Goal: Information Seeking & Learning: Stay updated

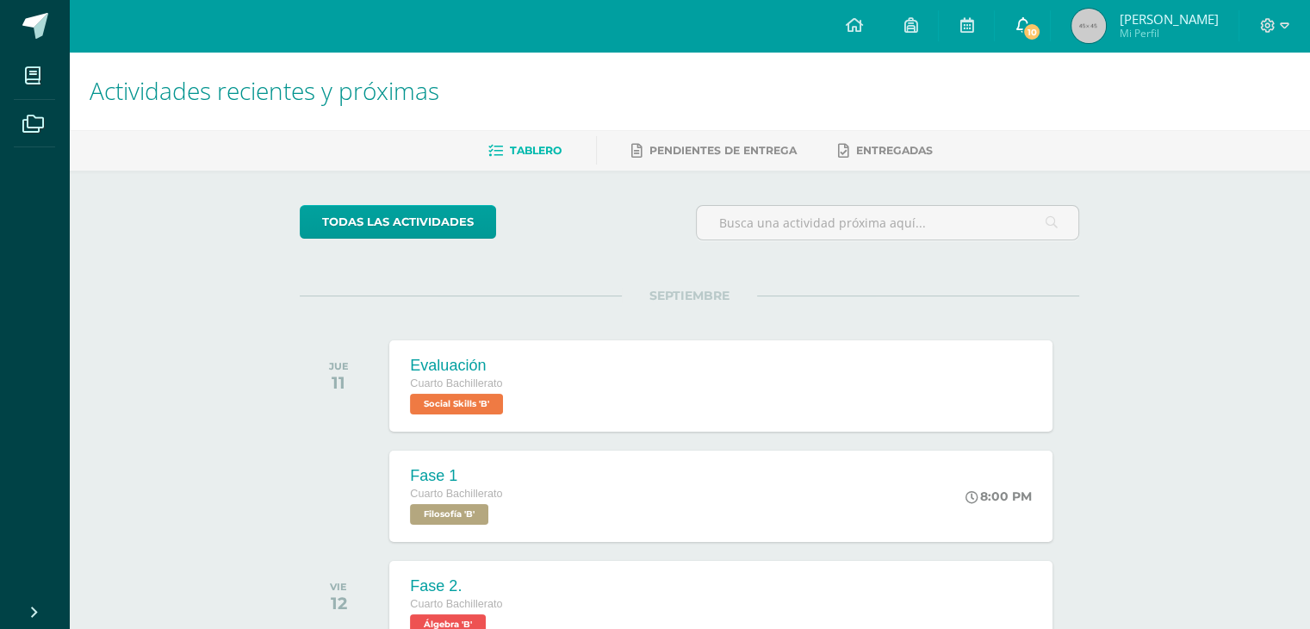
click at [1029, 25] on icon at bounding box center [1023, 25] width 14 height 16
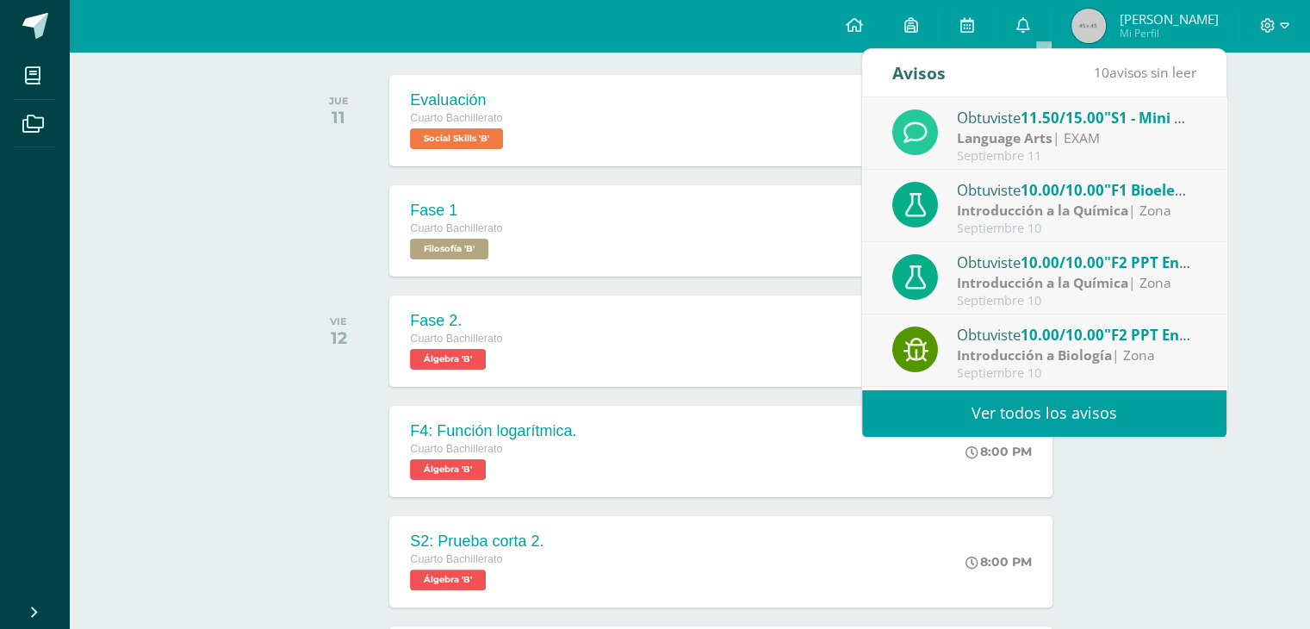
click at [1054, 238] on div "Obtuviste 10.00/10.00 "F1 Bioelementos - Investigación" en Introducción a la Qu…" at bounding box center [1044, 206] width 364 height 72
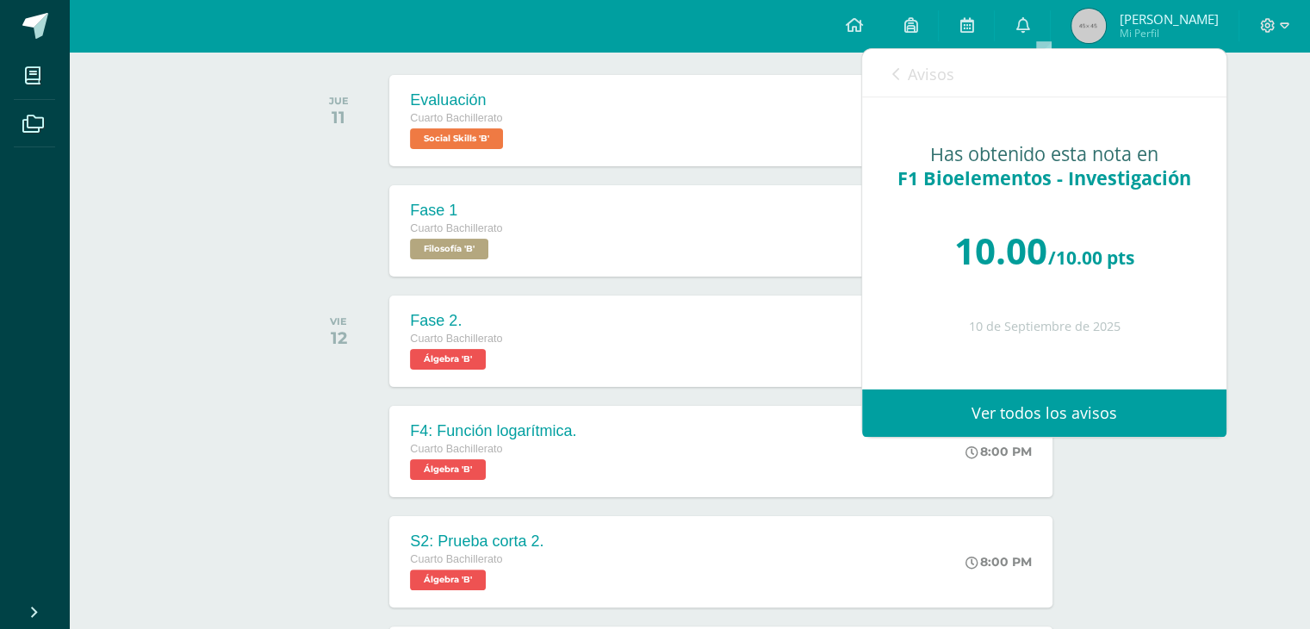
click at [905, 65] on link "Avisos" at bounding box center [923, 73] width 62 height 49
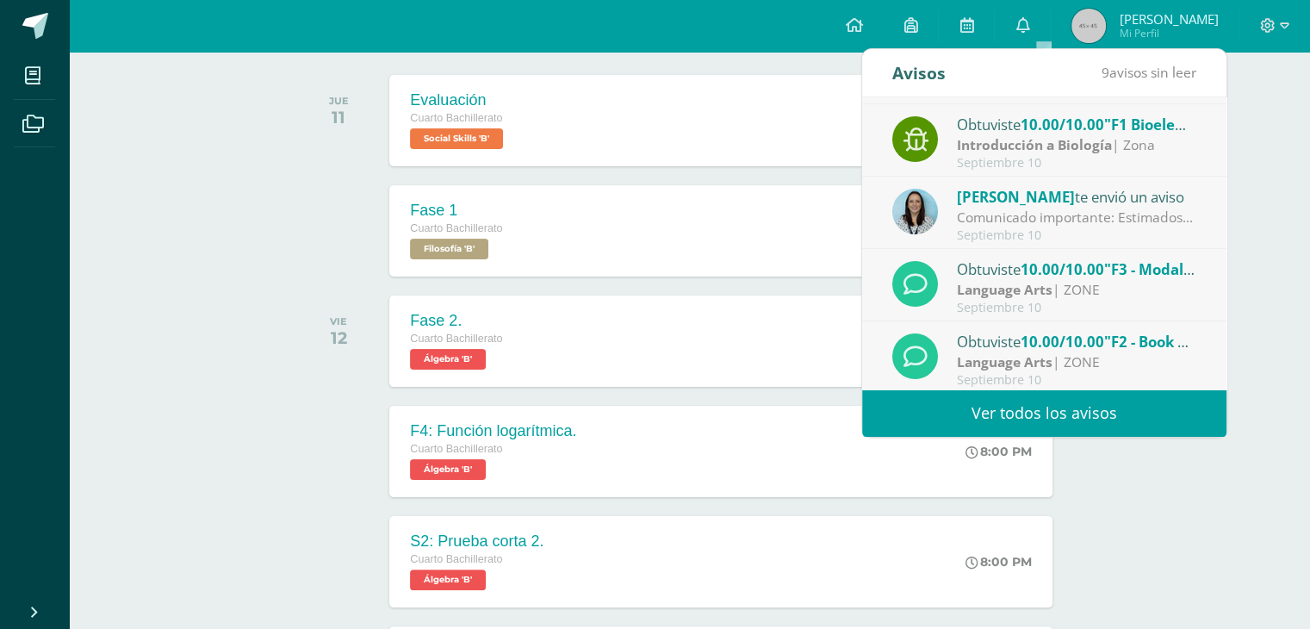
scroll to position [286, 0]
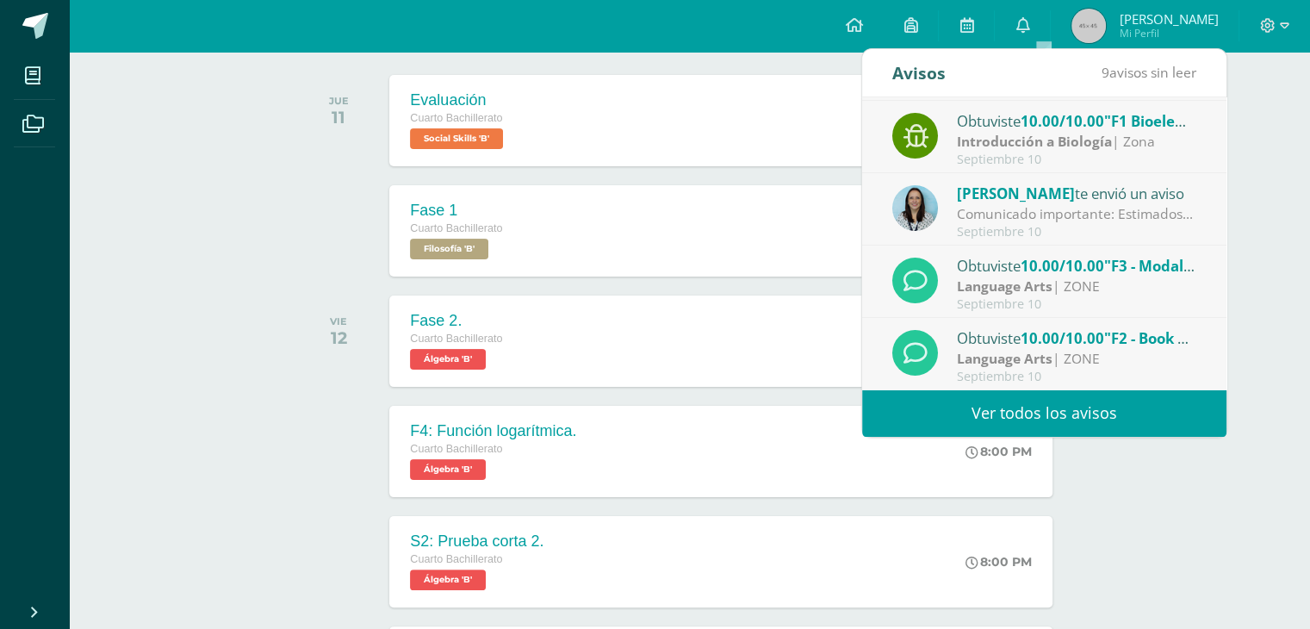
click at [1054, 333] on span "10.00/10.00" at bounding box center [1063, 338] width 84 height 20
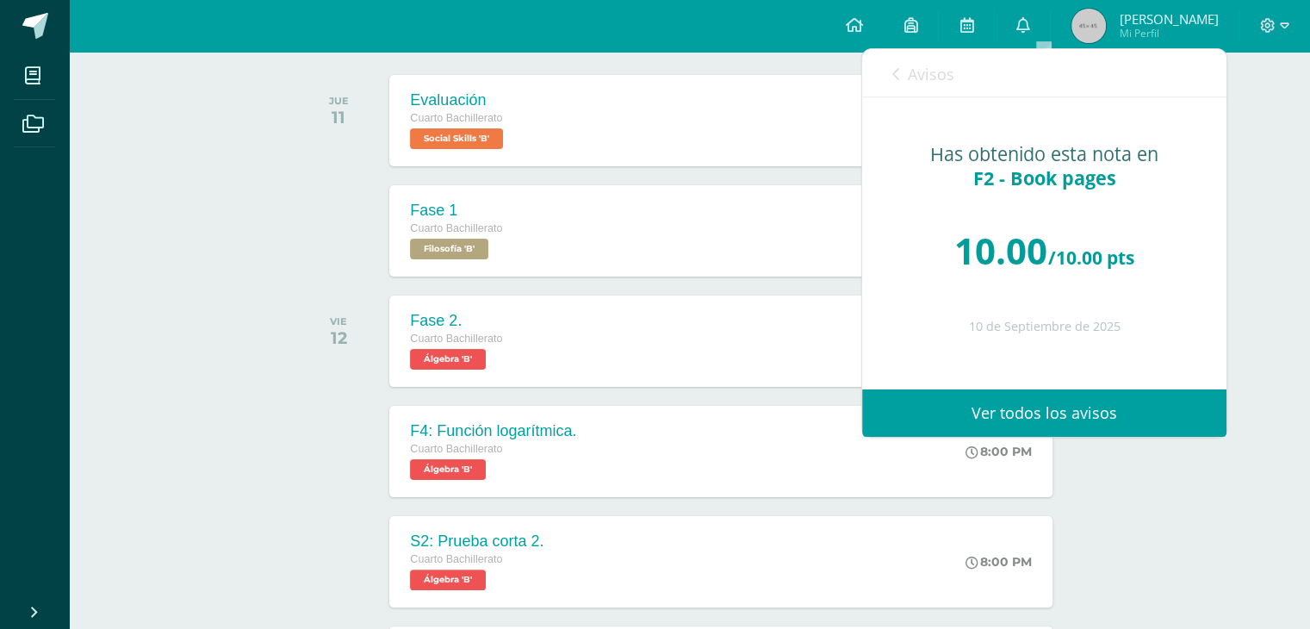
click at [935, 77] on span "Avisos" at bounding box center [931, 74] width 47 height 21
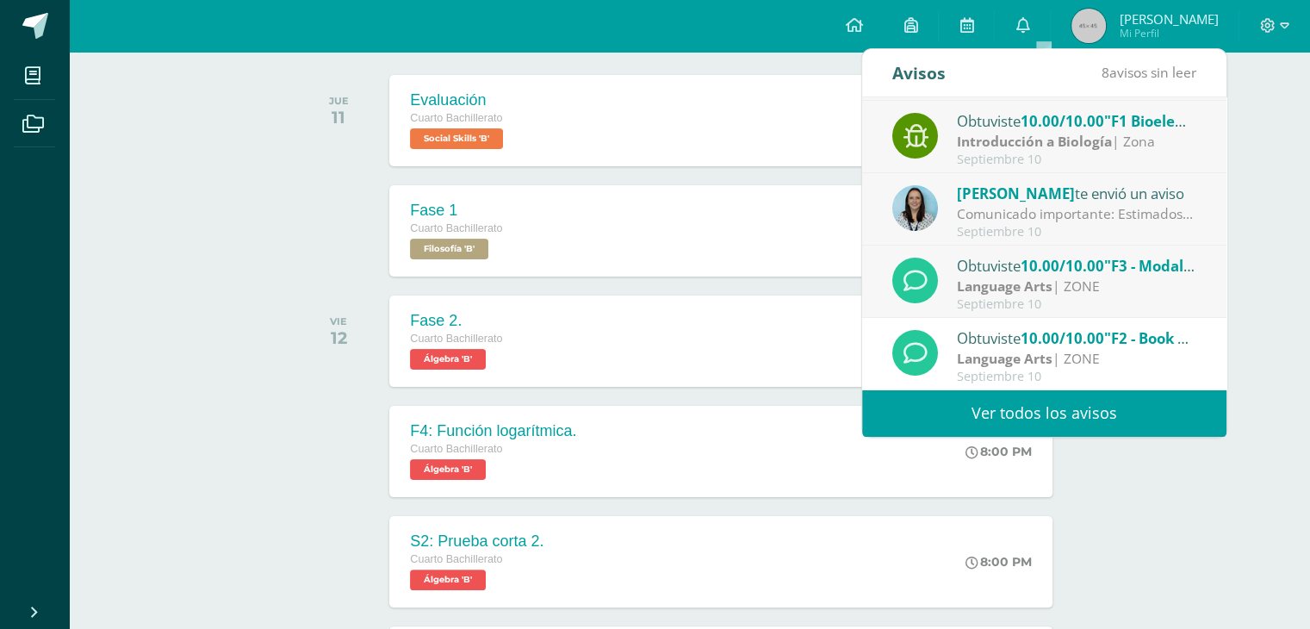
click at [1022, 306] on div "Septiembre 10" at bounding box center [1076, 304] width 239 height 15
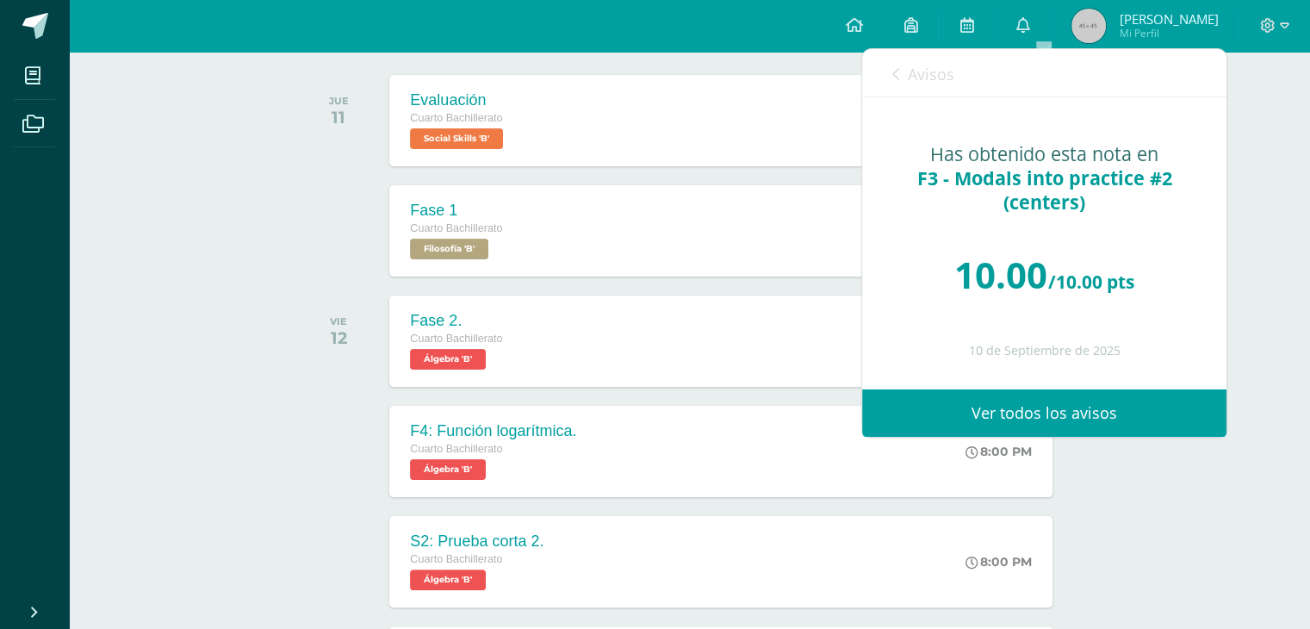
click at [927, 67] on span "Avisos" at bounding box center [931, 74] width 47 height 21
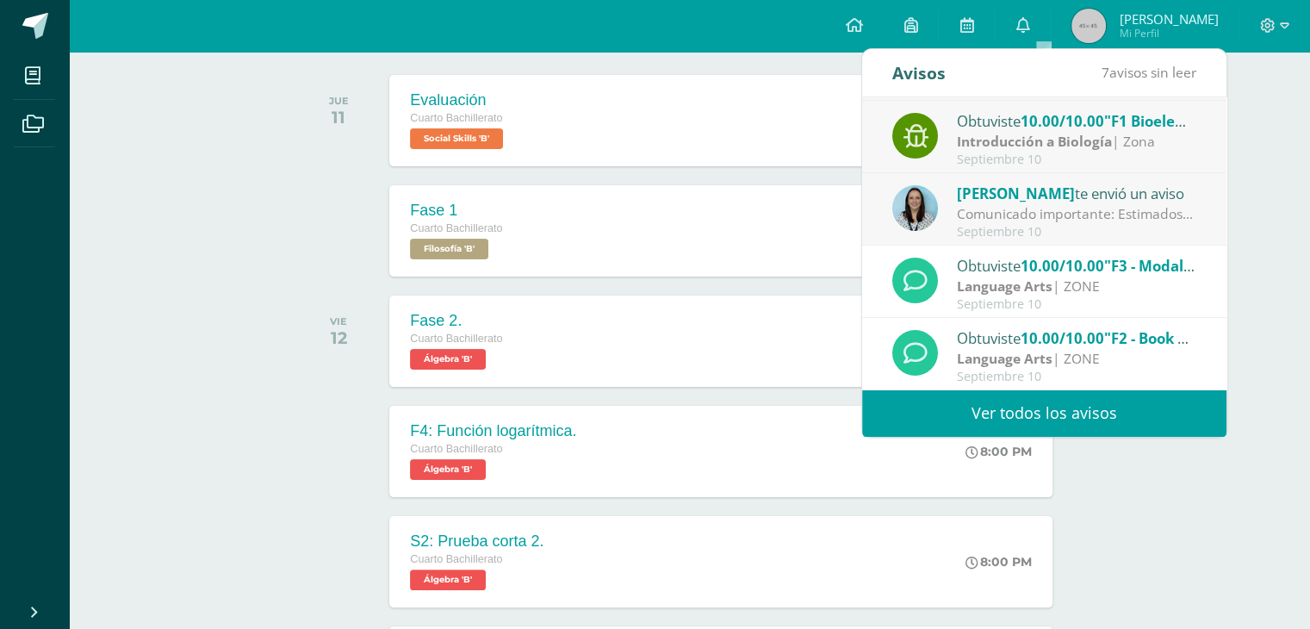
click at [986, 204] on div "Comunicado importante: Estimados padres de familia, Les compartimos información…" at bounding box center [1076, 214] width 239 height 20
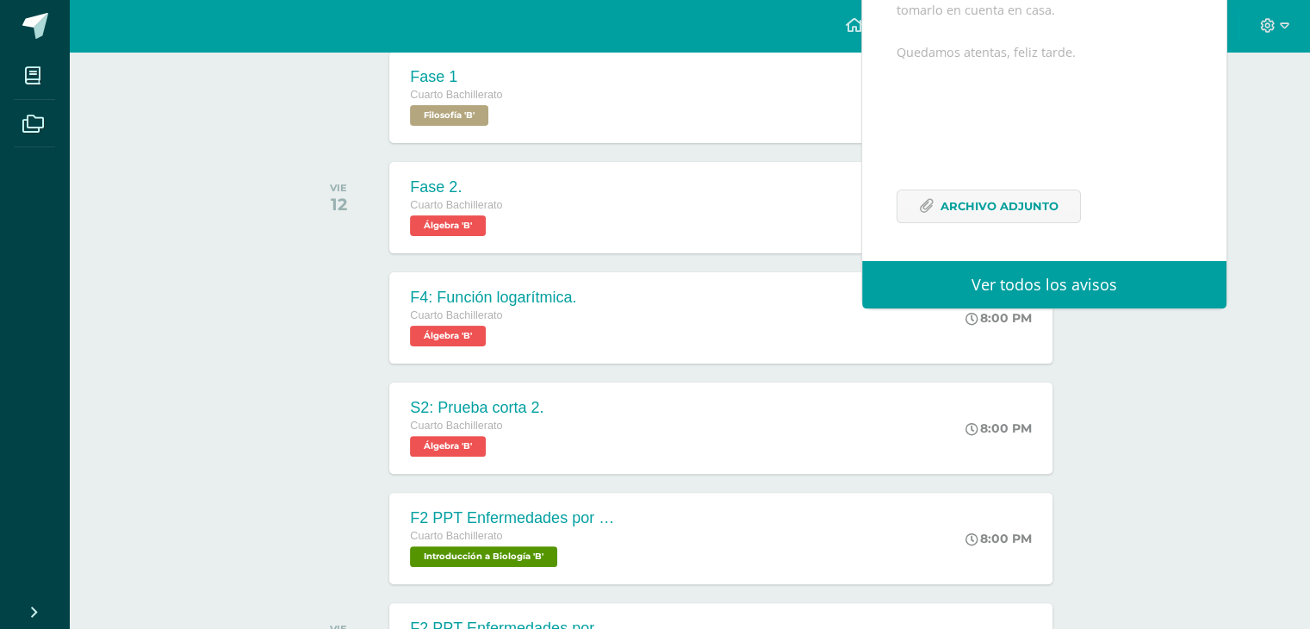
scroll to position [403, 0]
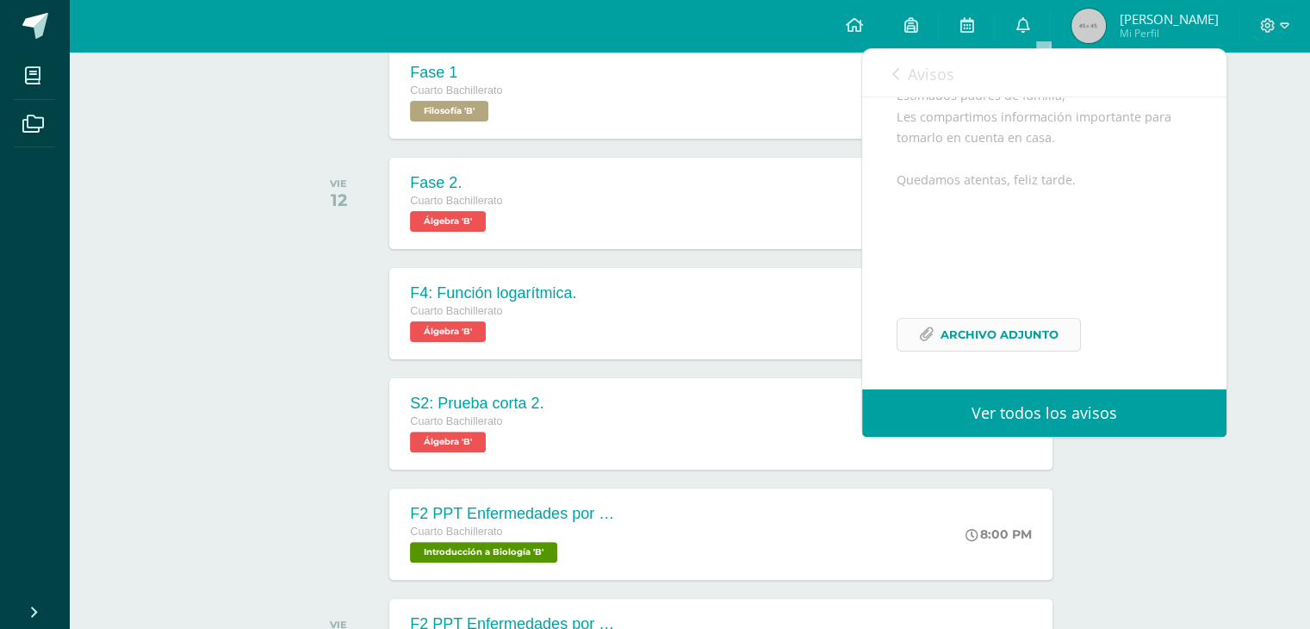
click at [1010, 329] on span "Archivo Adjunto" at bounding box center [1000, 335] width 118 height 32
click at [925, 76] on span "Avisos" at bounding box center [931, 74] width 47 height 21
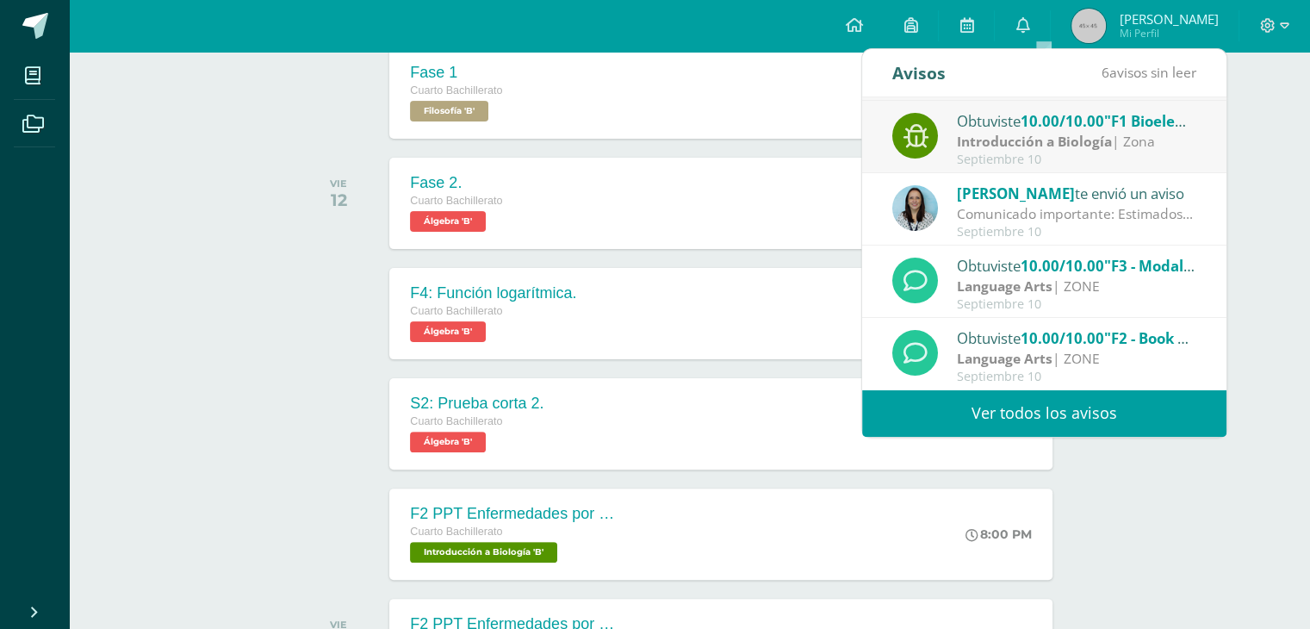
click at [1009, 156] on div "Septiembre 10" at bounding box center [1076, 159] width 239 height 15
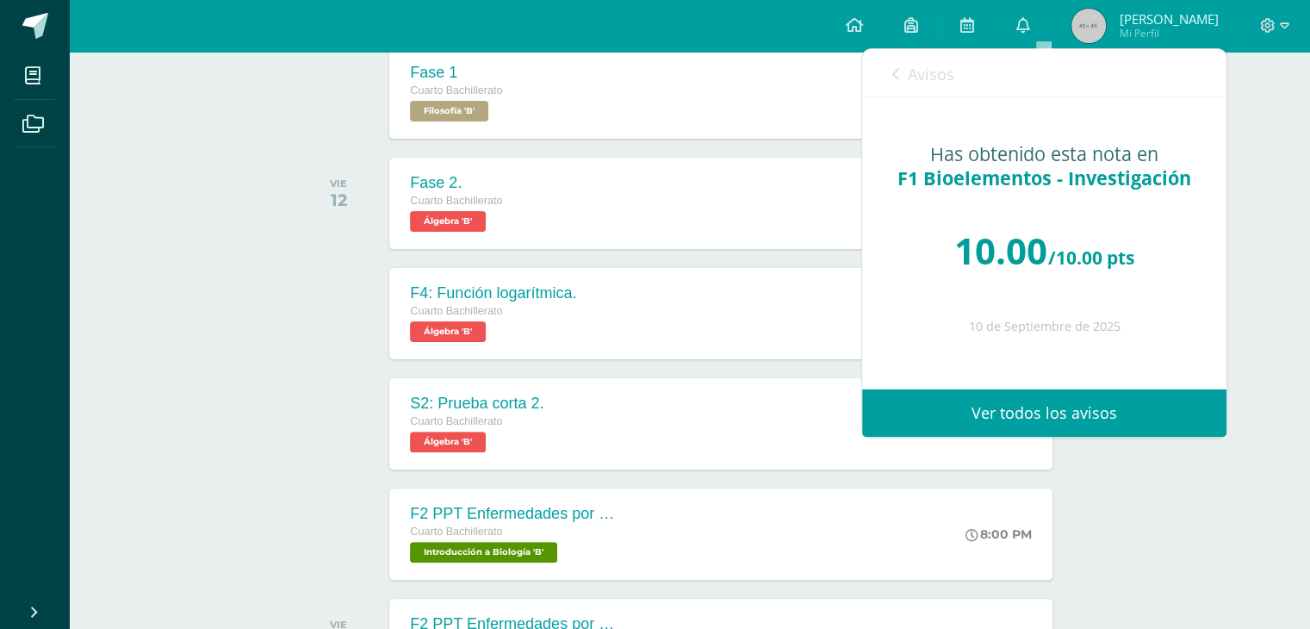
click at [974, 76] on div "Avisos 5 avisos sin leer Avisos" at bounding box center [1044, 73] width 364 height 48
click at [930, 85] on link "Avisos" at bounding box center [923, 73] width 62 height 49
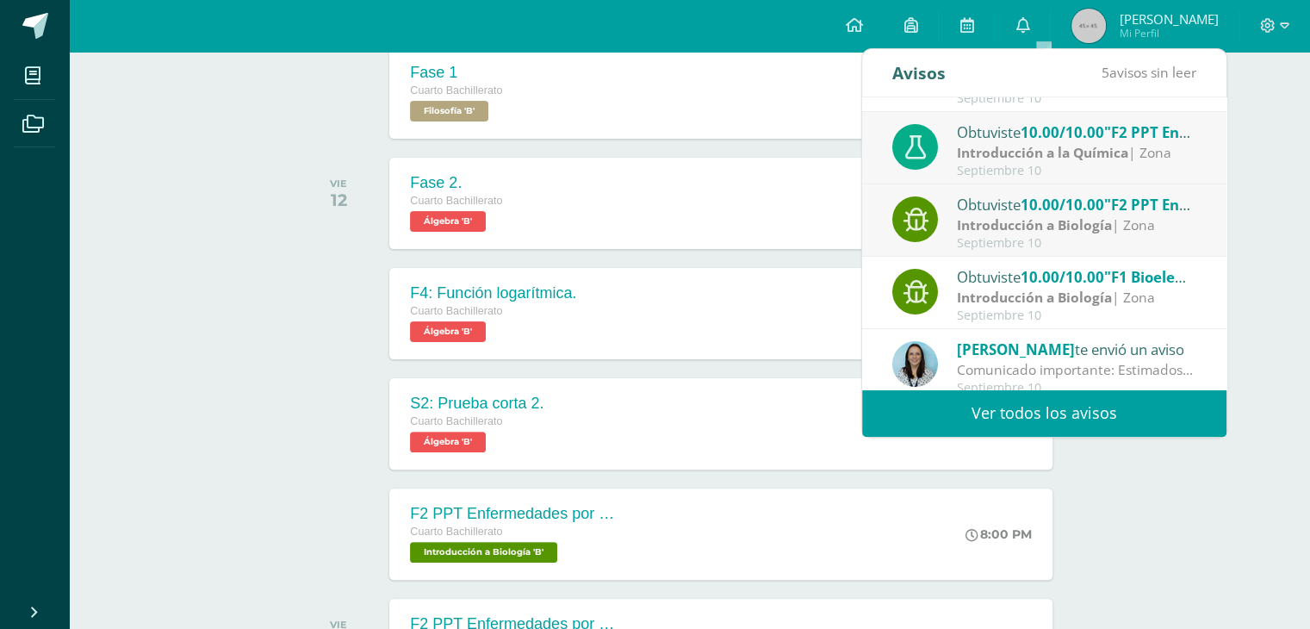
scroll to position [115, 0]
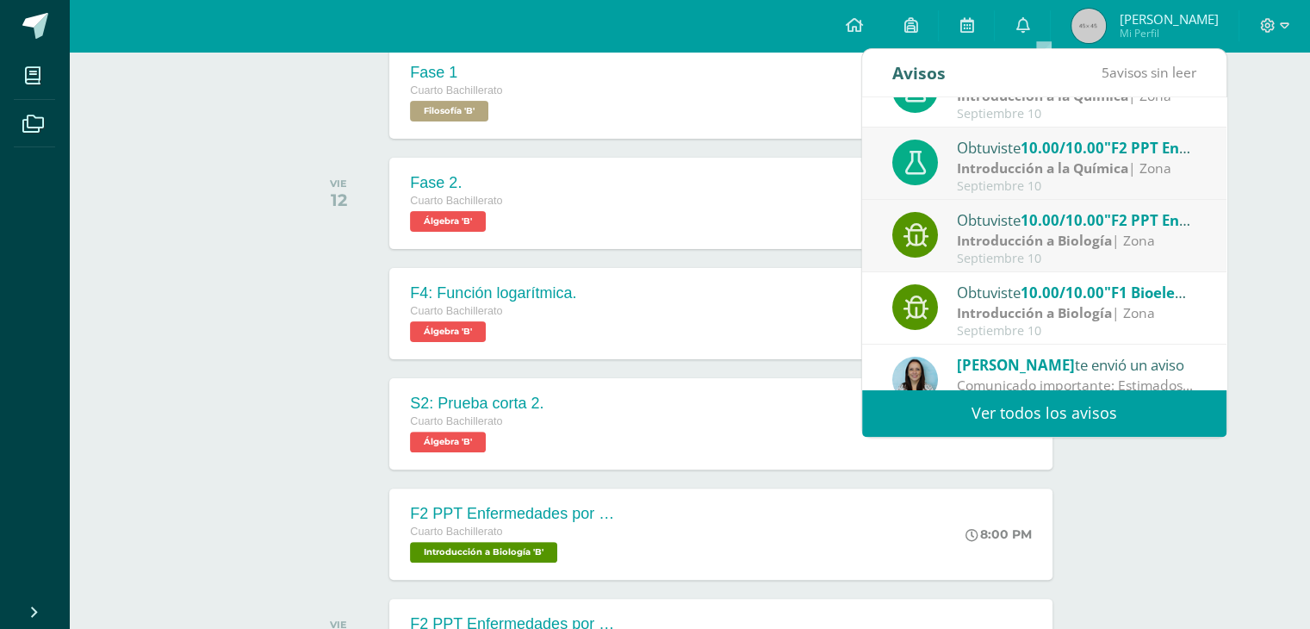
click at [1008, 218] on div "Obtuviste 10.00/10.00 "F2 PPT Enfermedades por Bioelementos" en Introducción a …" at bounding box center [1076, 219] width 239 height 22
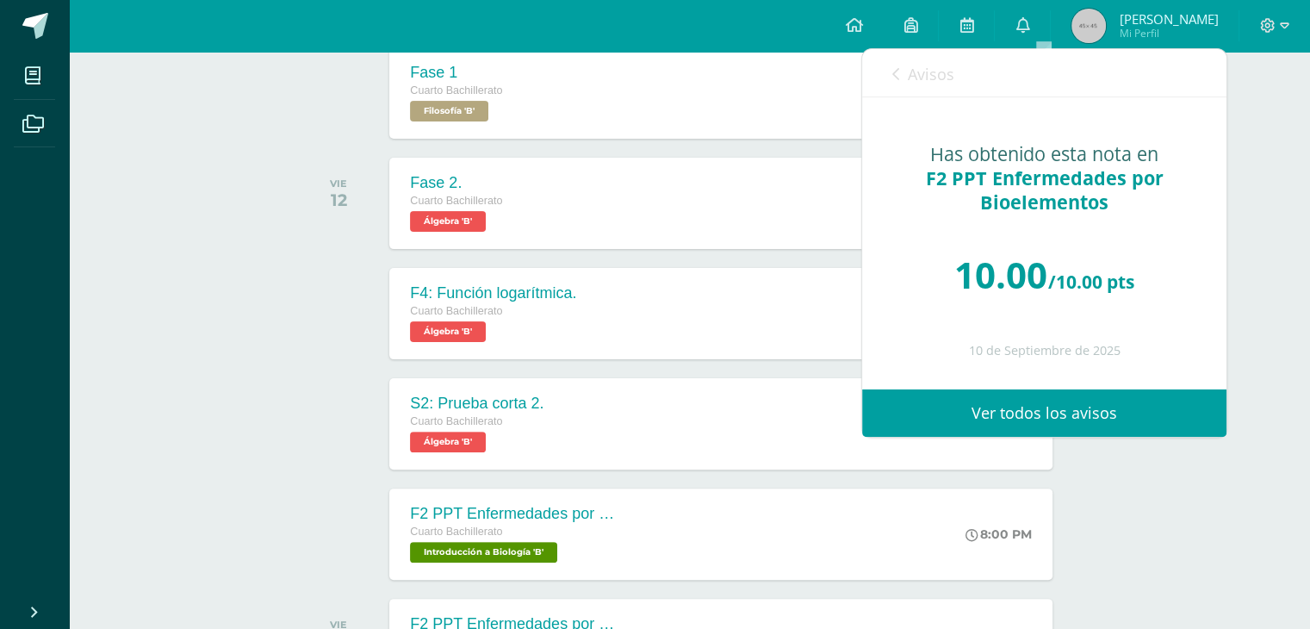
click at [914, 77] on span "Avisos" at bounding box center [931, 74] width 47 height 21
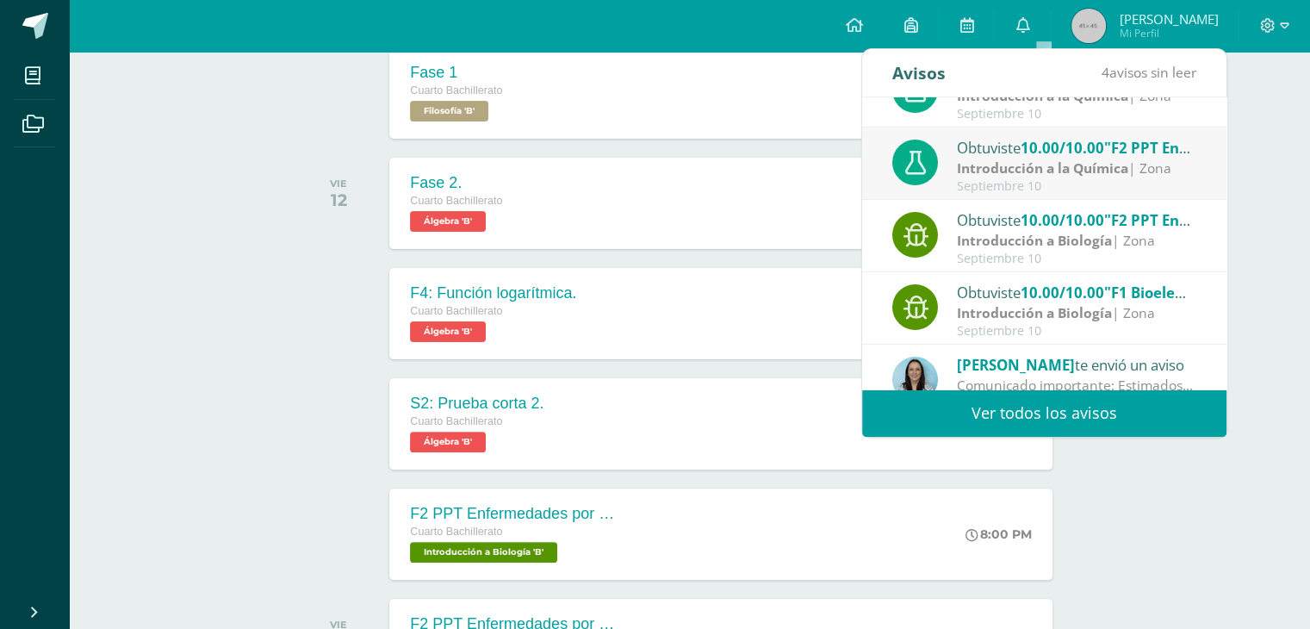
click at [1017, 159] on strong "Introducción a la Química" at bounding box center [1042, 168] width 171 height 19
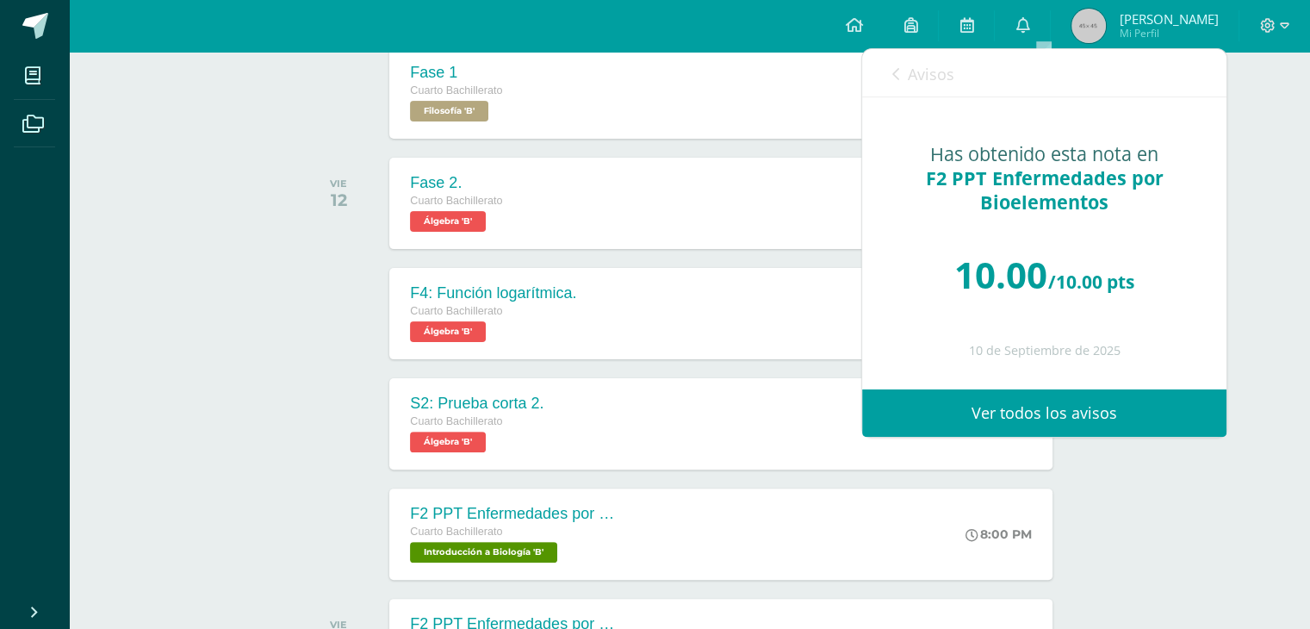
click at [903, 59] on link "Avisos" at bounding box center [923, 73] width 62 height 49
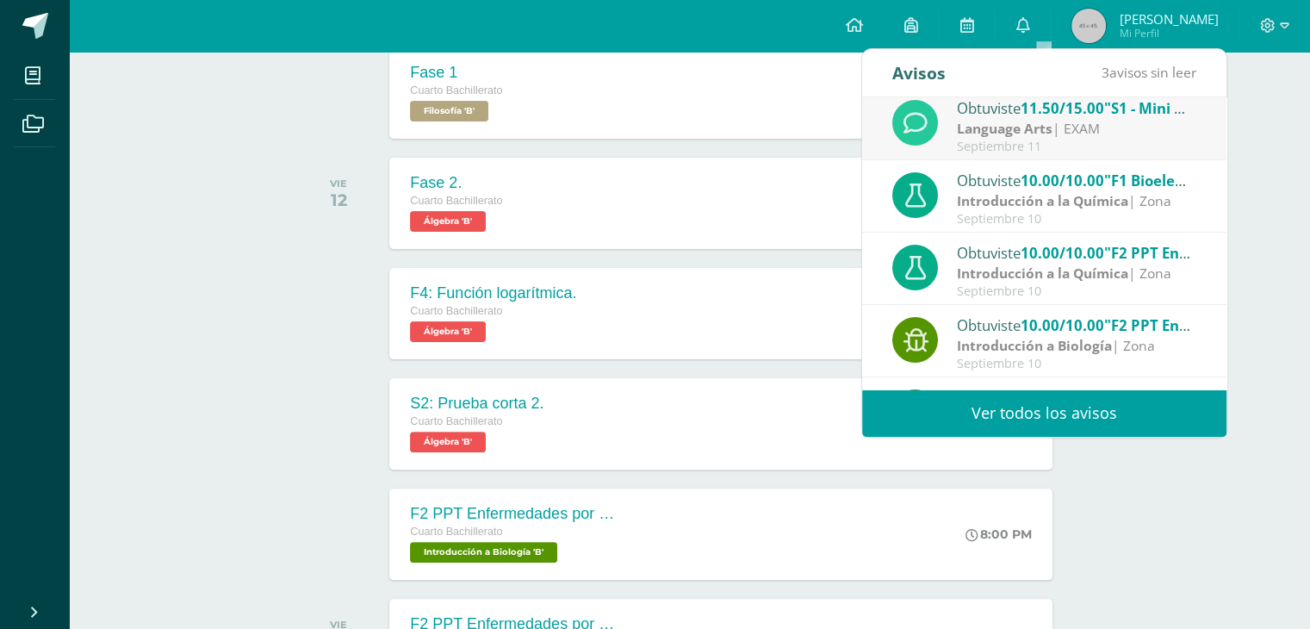
scroll to position [0, 0]
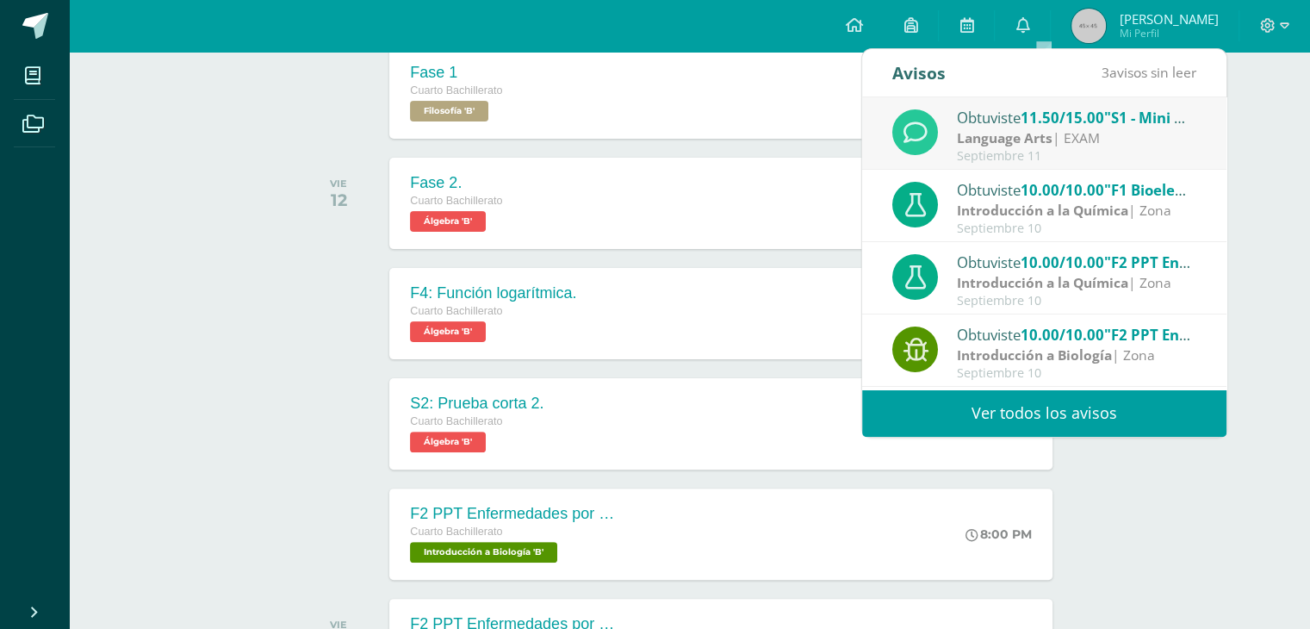
click at [1006, 114] on div "Obtuviste 11.50/15.00 "S1 - Mini Quiz (modals)" en Language Arts" at bounding box center [1076, 117] width 239 height 22
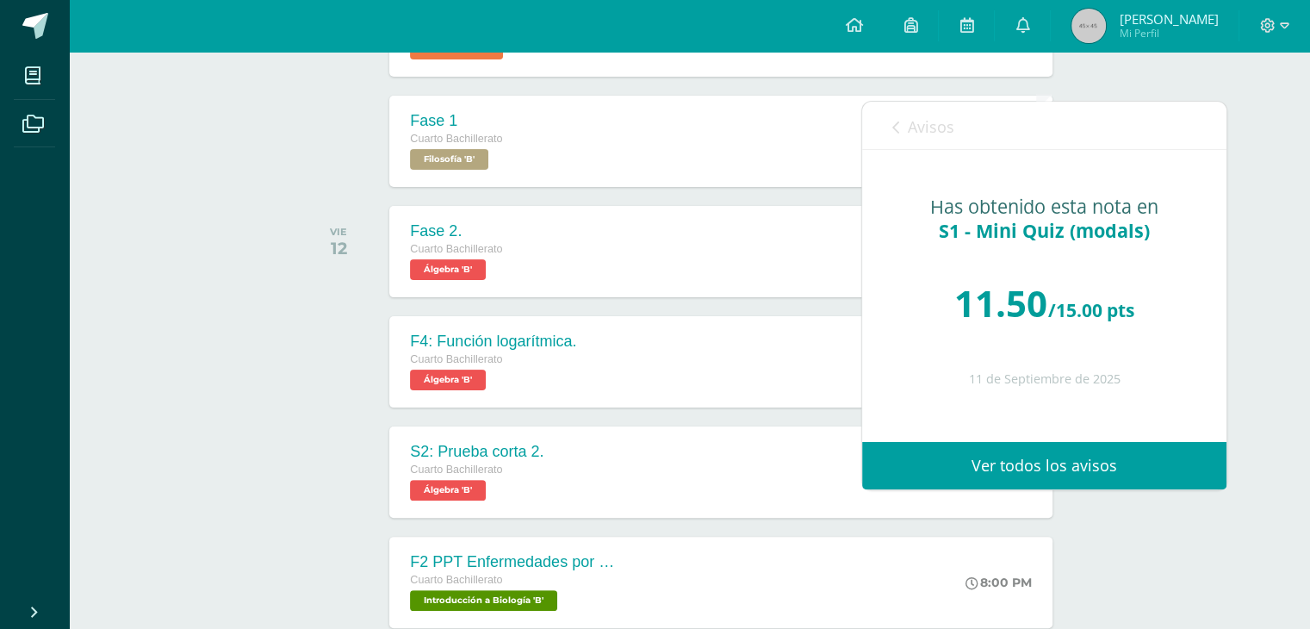
scroll to position [351, 0]
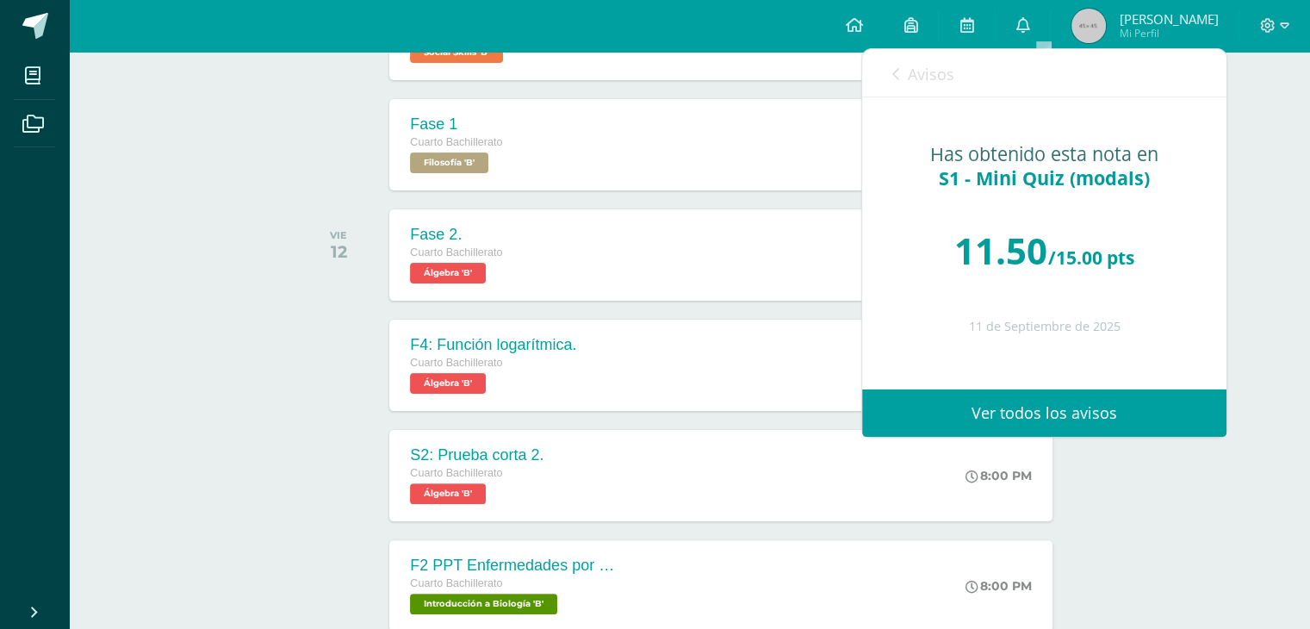
click at [913, 80] on span "Avisos" at bounding box center [931, 74] width 47 height 21
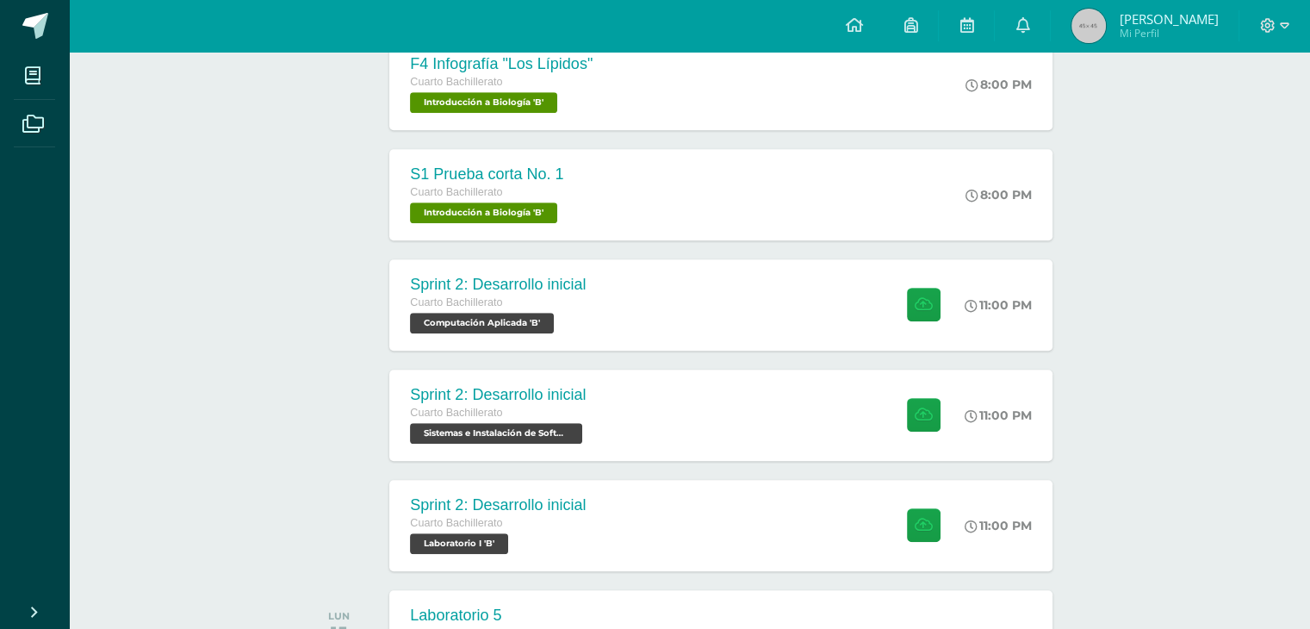
scroll to position [1074, 0]
click at [724, 297] on div "Sprint 2: Desarrollo inicial Cuarto Bachillerato Computación Aplicada 'B' 11:00…" at bounding box center [721, 304] width 669 height 92
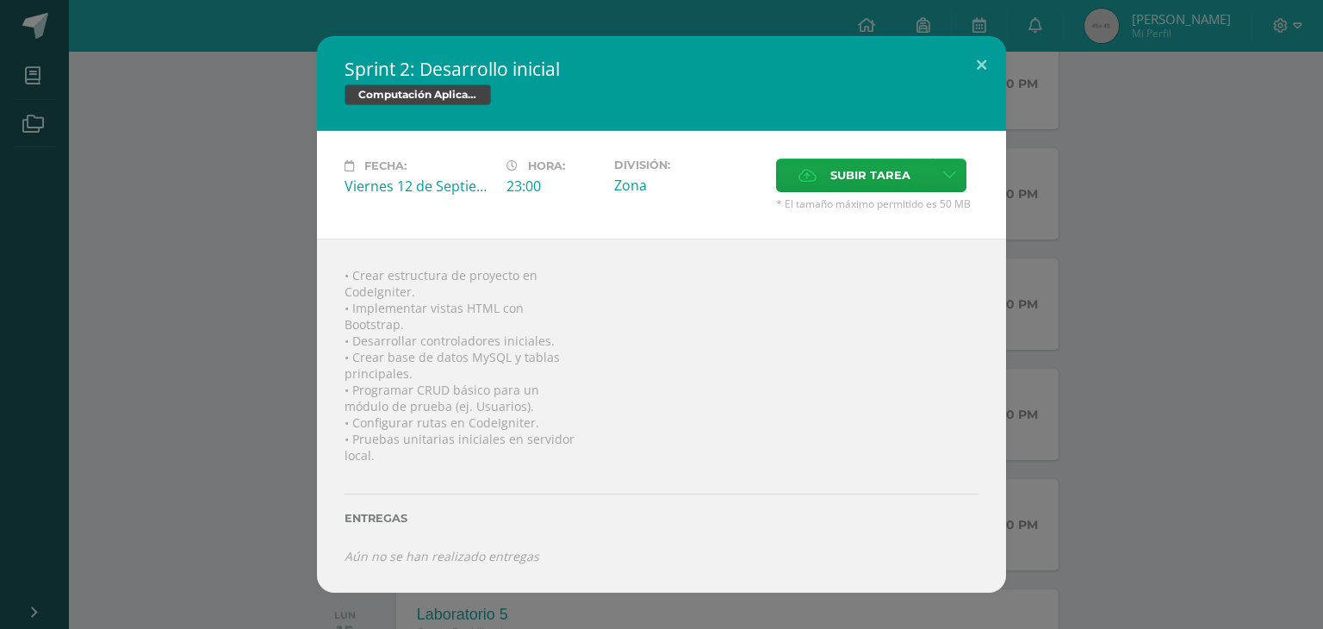
click at [274, 296] on div "Sprint 2: Desarrollo inicial Computación Aplicada Fecha: [DATE] Hora: 23:00 Div…" at bounding box center [661, 314] width 1309 height 557
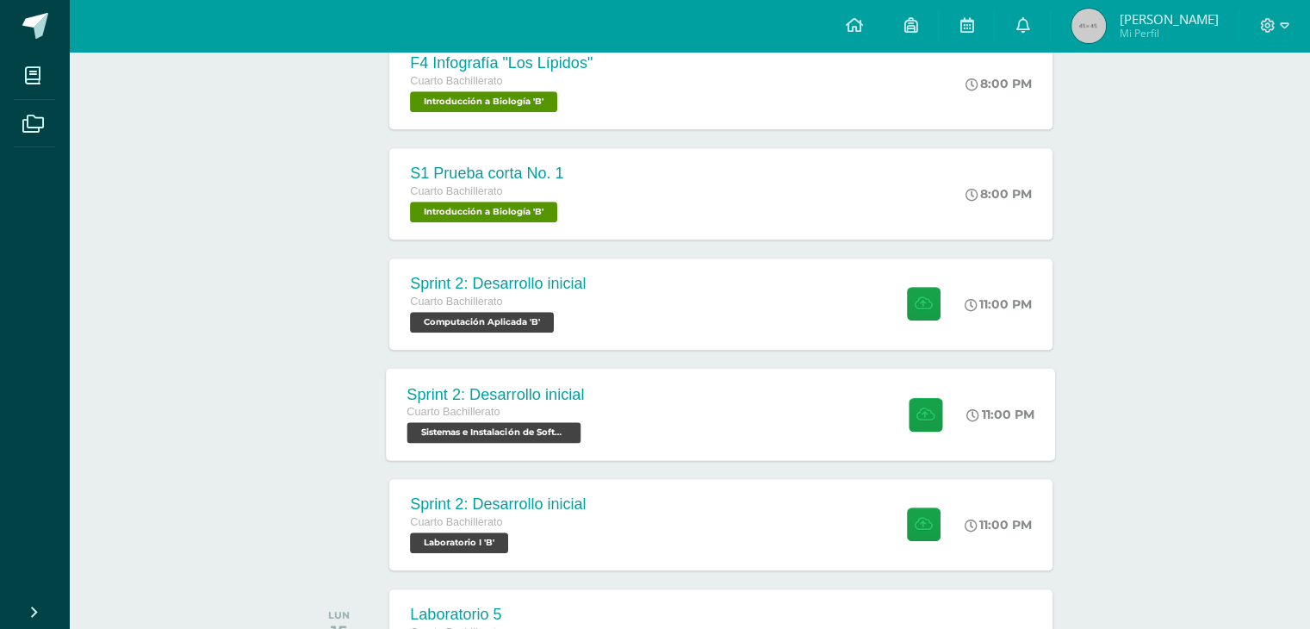
click at [631, 440] on div "Sprint 2: Desarrollo inicial Cuarto Bachillerato Sistemas e Instalación de Soft…" at bounding box center [721, 414] width 669 height 92
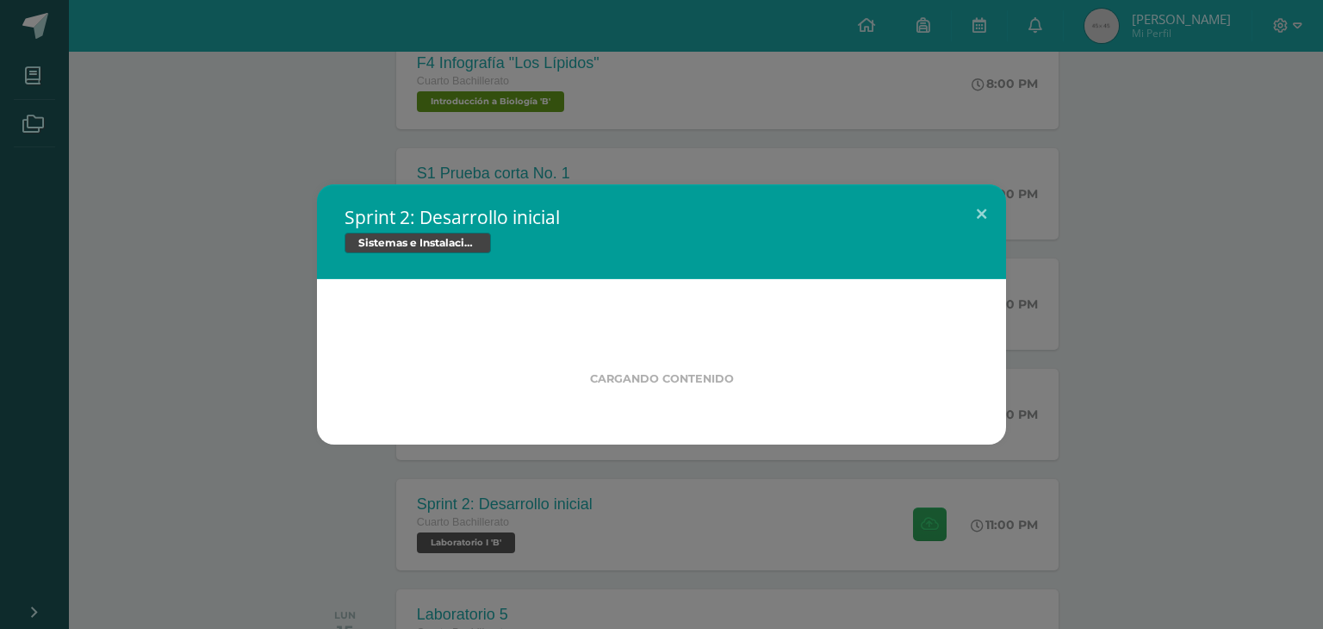
click at [246, 258] on div "Sprint 2: Desarrollo inicial Sistemas e Instalación de Software Cargando conten…" at bounding box center [661, 314] width 1309 height 260
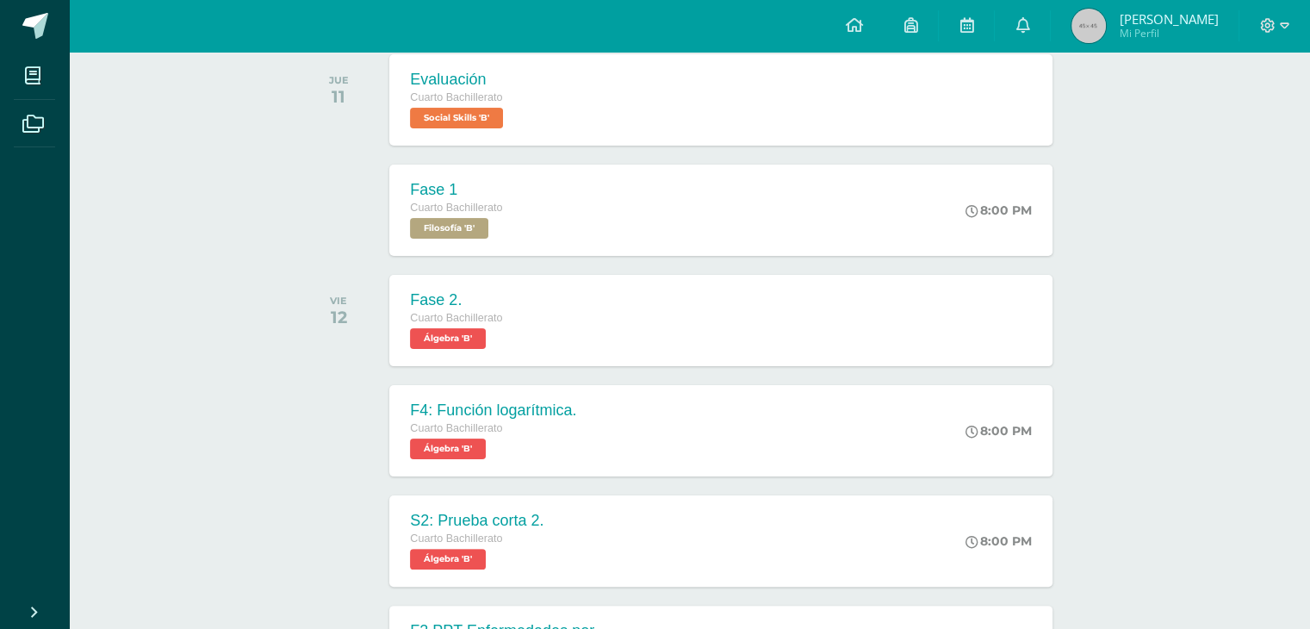
scroll to position [0, 0]
